Goal: Check status: Check status

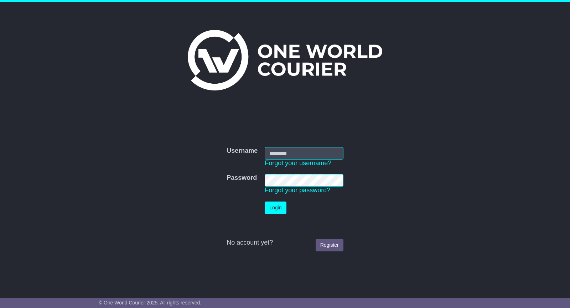
type input "**********"
click at [273, 208] on button "Login" at bounding box center [275, 208] width 21 height 12
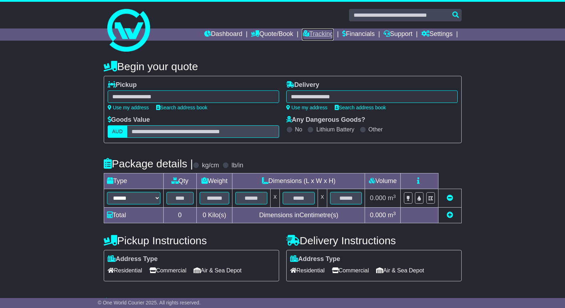
click at [315, 34] on link "Tracking" at bounding box center [317, 35] width 31 height 12
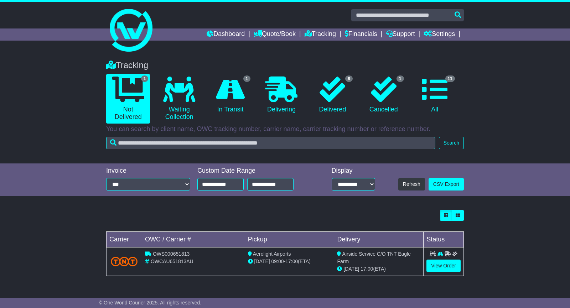
click at [510, 258] on div "Loading... No bookings found Carrier OWC / Carrier # Pickup Delivery Status OWS…" at bounding box center [285, 247] width 570 height 81
click at [443, 263] on link "View Order" at bounding box center [444, 266] width 34 height 12
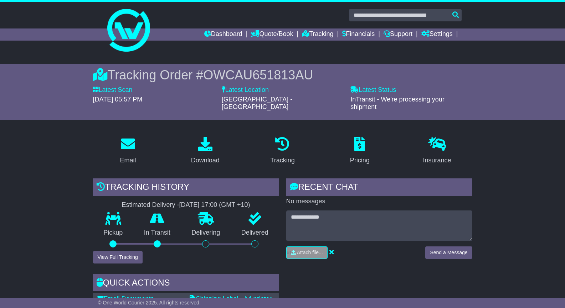
click at [309, 36] on link "Tracking" at bounding box center [317, 35] width 31 height 12
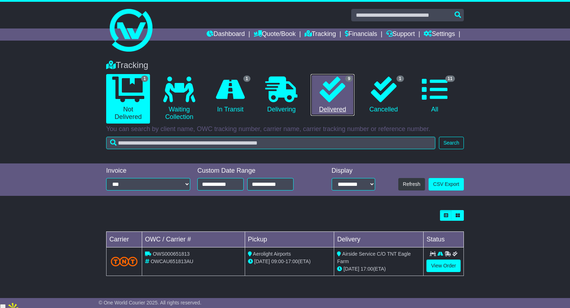
click at [327, 100] on icon at bounding box center [333, 90] width 26 height 26
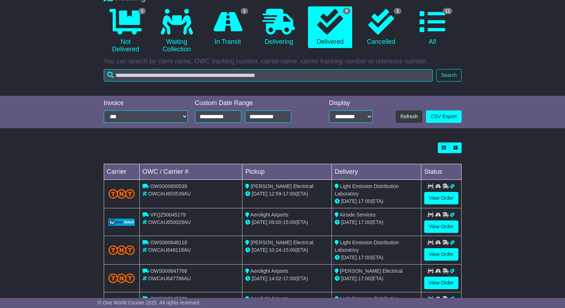
scroll to position [71, 0]
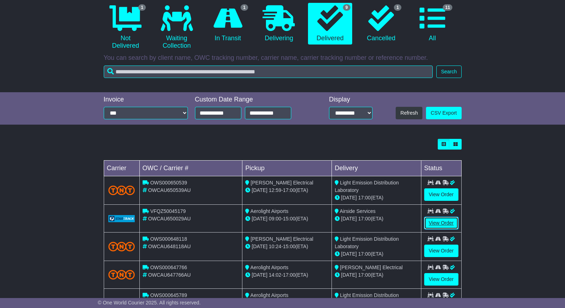
click at [441, 225] on link "View Order" at bounding box center [441, 223] width 34 height 12
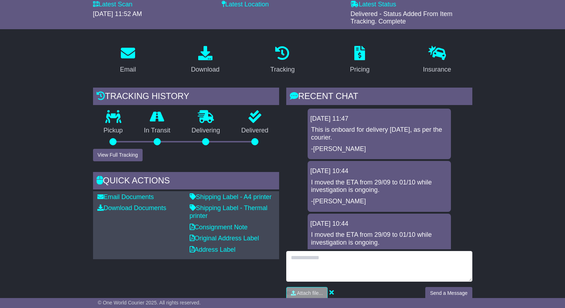
click at [311, 273] on textarea at bounding box center [379, 266] width 186 height 31
type textarea "**********"
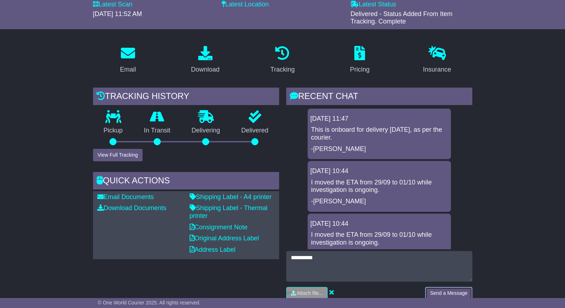
click at [453, 293] on button "Send a Message" at bounding box center [448, 293] width 47 height 12
